Goal: Book appointment/travel/reservation

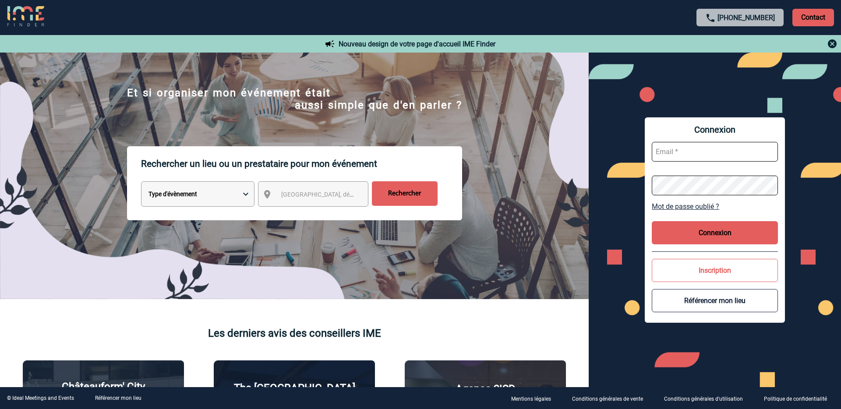
scroll to position [33, 0]
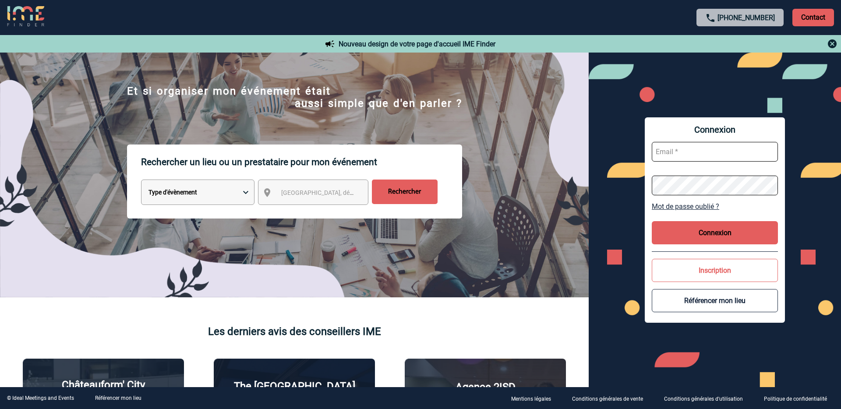
click at [231, 194] on select "Type d'évènement Séminaire avec nuitée Réunion Repas de groupe Team Building & …" at bounding box center [197, 192] width 113 height 25
select select "3"
click at [141, 180] on select "Type d'évènement Séminaire avec nuitée Réunion Repas de groupe Team Building & …" at bounding box center [197, 192] width 113 height 25
click at [289, 192] on span "[GEOGRAPHIC_DATA], département, région..." at bounding box center [342, 192] width 122 height 7
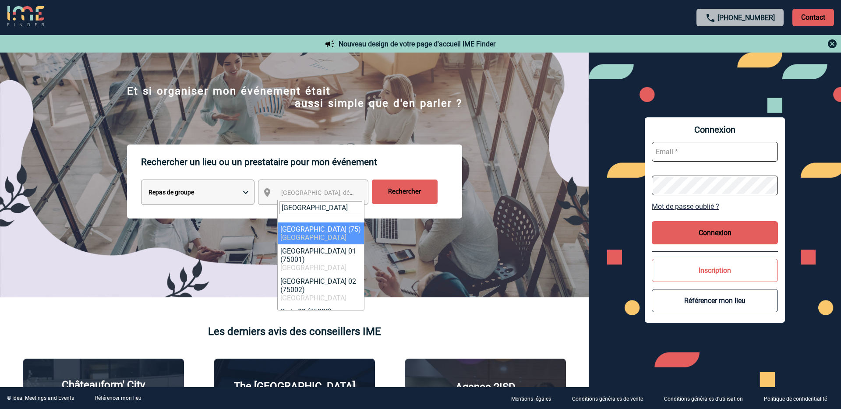
type input "[GEOGRAPHIC_DATA]"
select select "3"
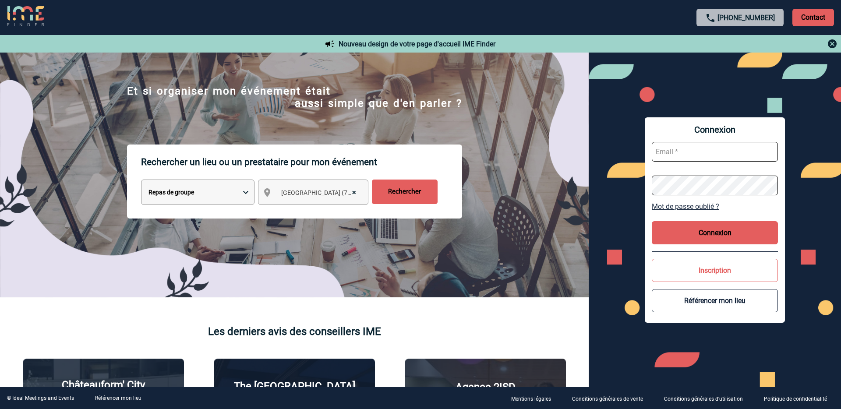
click at [404, 189] on input "Rechercher" at bounding box center [405, 192] width 66 height 25
